Goal: Information Seeking & Learning: Find specific fact

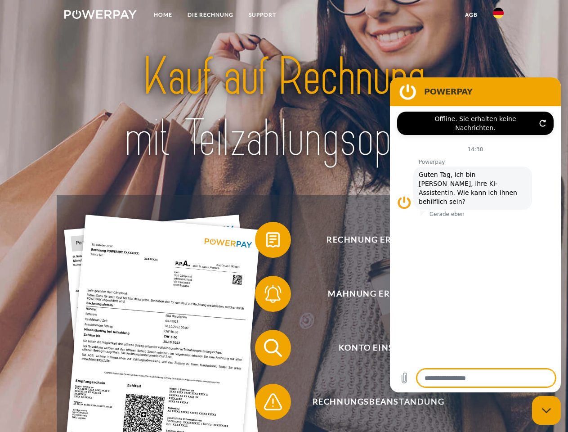
click at [100, 16] on img at bounding box center [100, 14] width 72 height 9
click at [499, 16] on img at bounding box center [498, 13] width 11 height 11
click at [471, 15] on link "agb" at bounding box center [472, 15] width 28 height 16
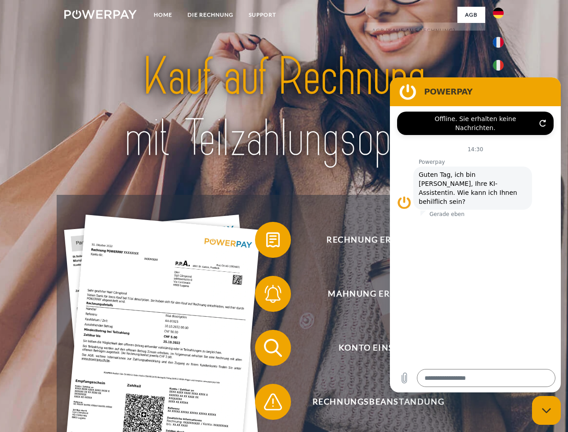
click at [266, 242] on span at bounding box center [259, 239] width 45 height 45
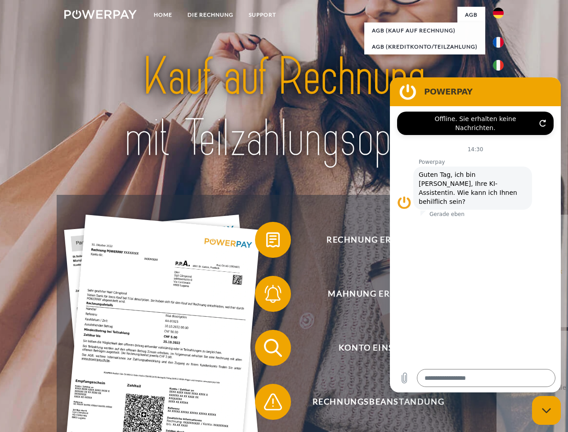
click at [266, 296] on span at bounding box center [259, 293] width 45 height 45
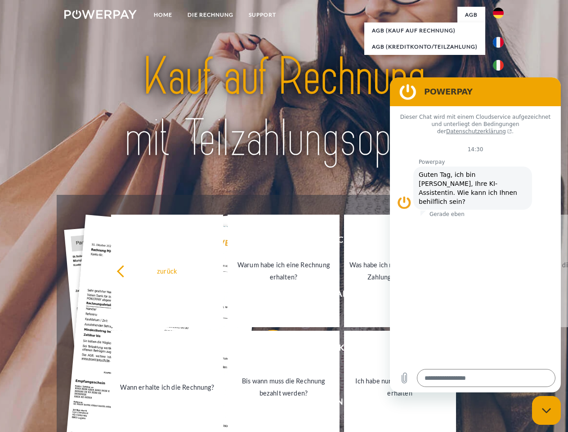
click at [266, 350] on link "Bis wann muss die Rechnung bezahlt werden?" at bounding box center [284, 387] width 112 height 112
click at [266, 404] on span at bounding box center [259, 401] width 45 height 45
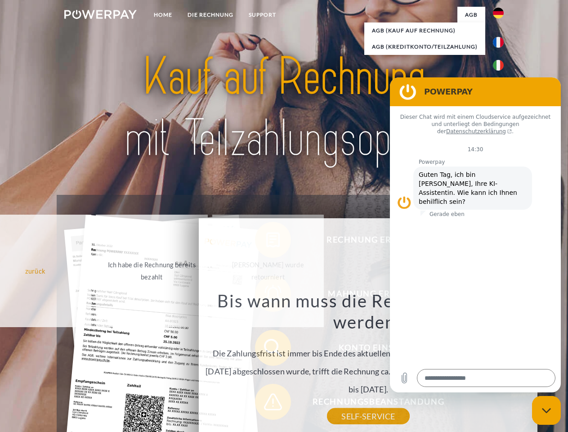
click at [547, 410] on icon "Messaging-Fenster schließen" at bounding box center [546, 411] width 9 height 6
type textarea "*"
